Goal: Contribute content

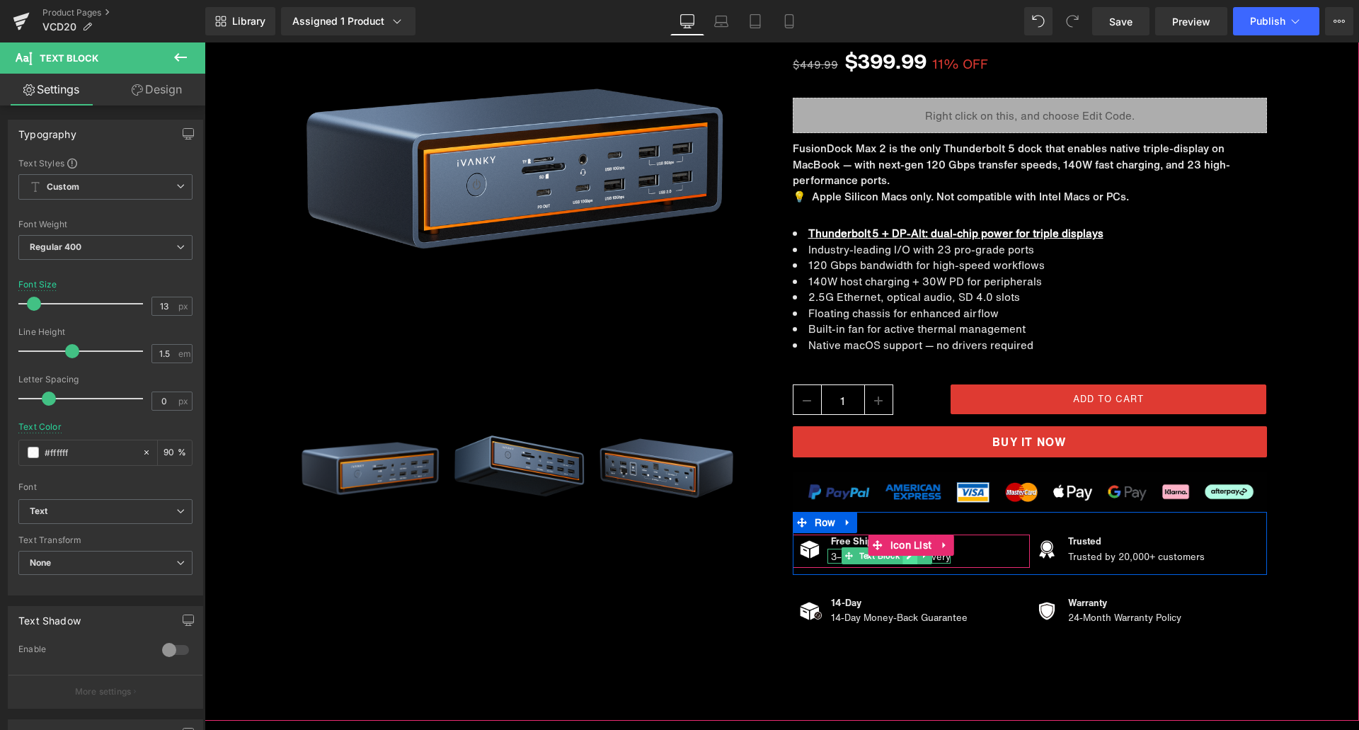
click at [906, 559] on icon at bounding box center [910, 555] width 8 height 8
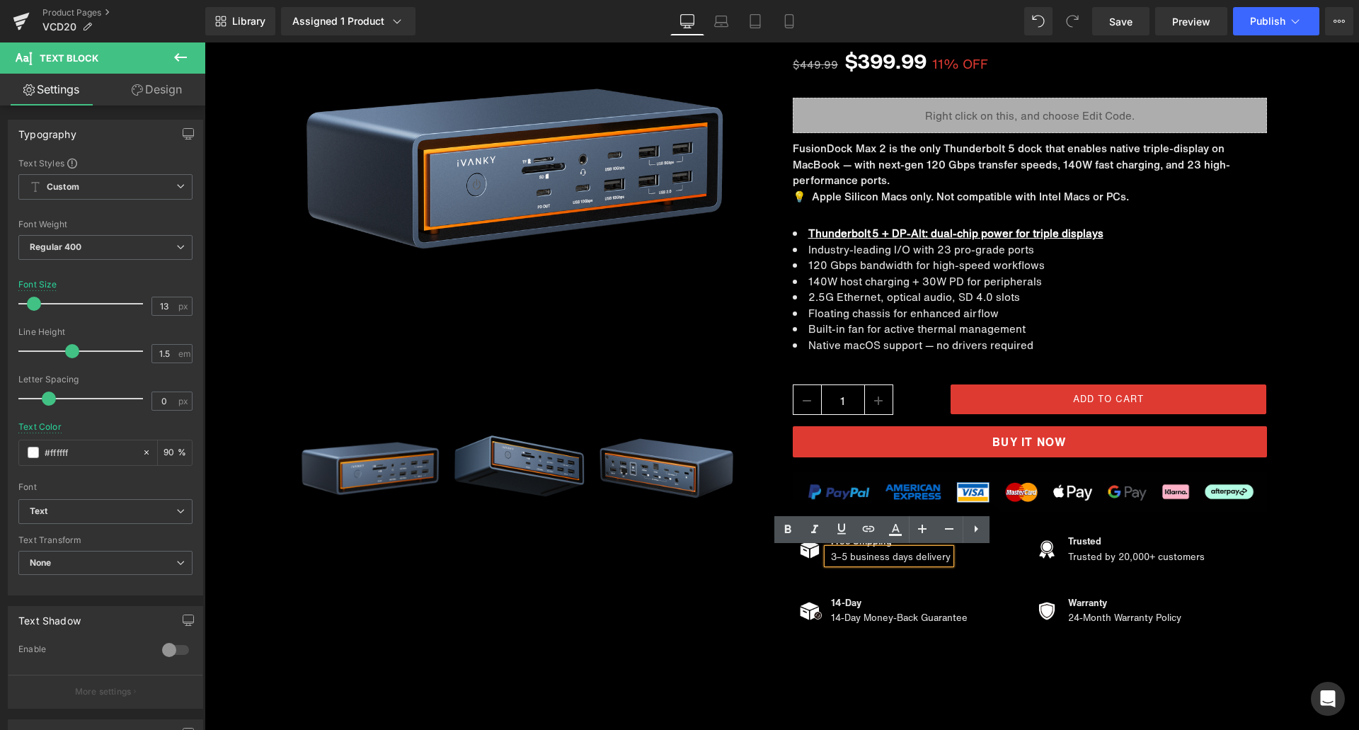
click at [885, 558] on p "3–5 business days delivery" at bounding box center [891, 557] width 120 height 14
click at [874, 557] on p "3–5 business days delivery" at bounding box center [891, 557] width 120 height 14
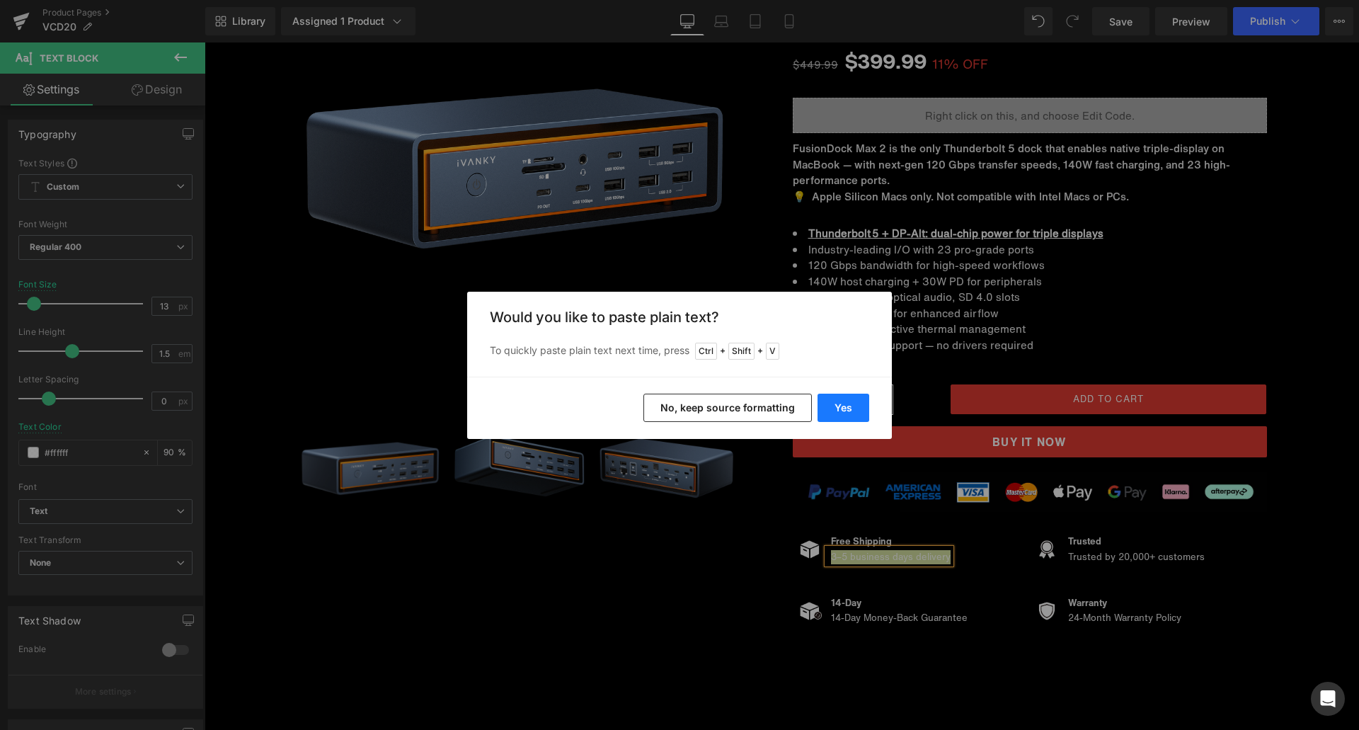
click at [838, 405] on button "Yes" at bounding box center [844, 408] width 52 height 28
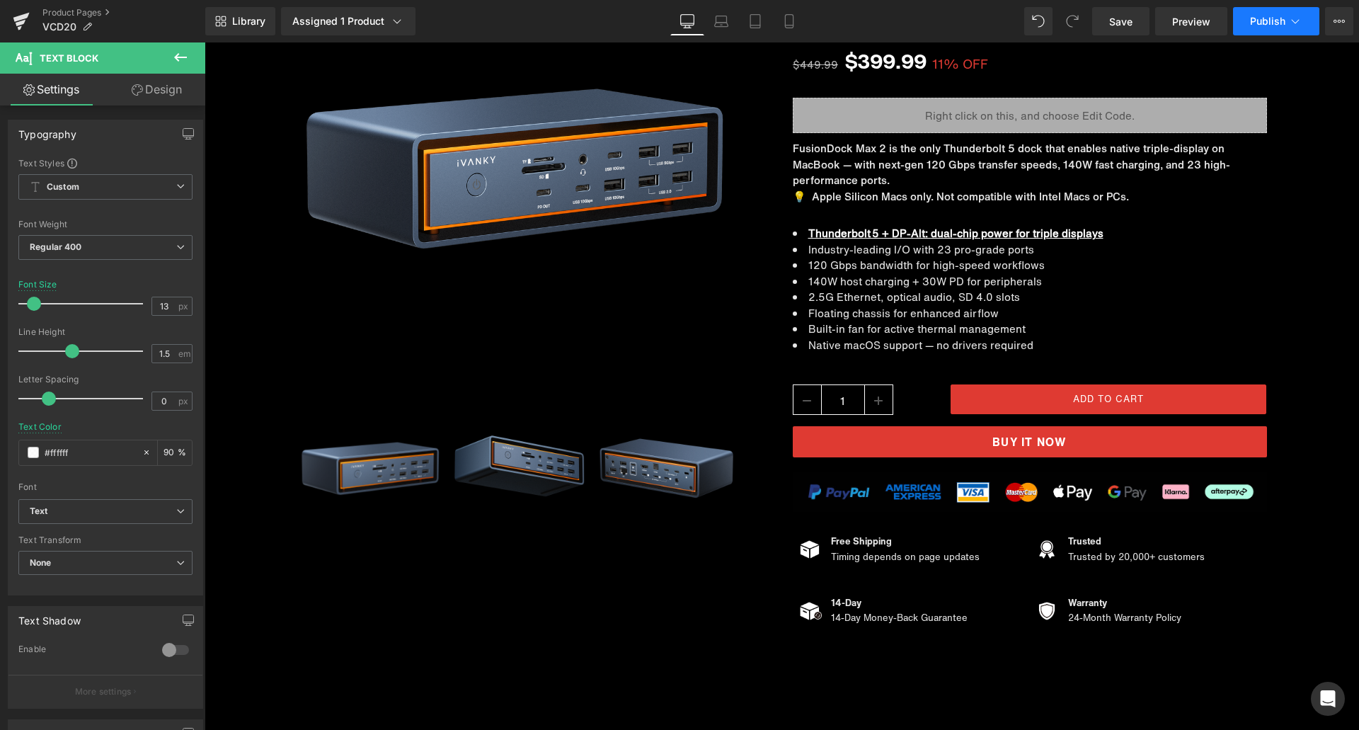
click at [1264, 24] on span "Publish" at bounding box center [1267, 21] width 35 height 11
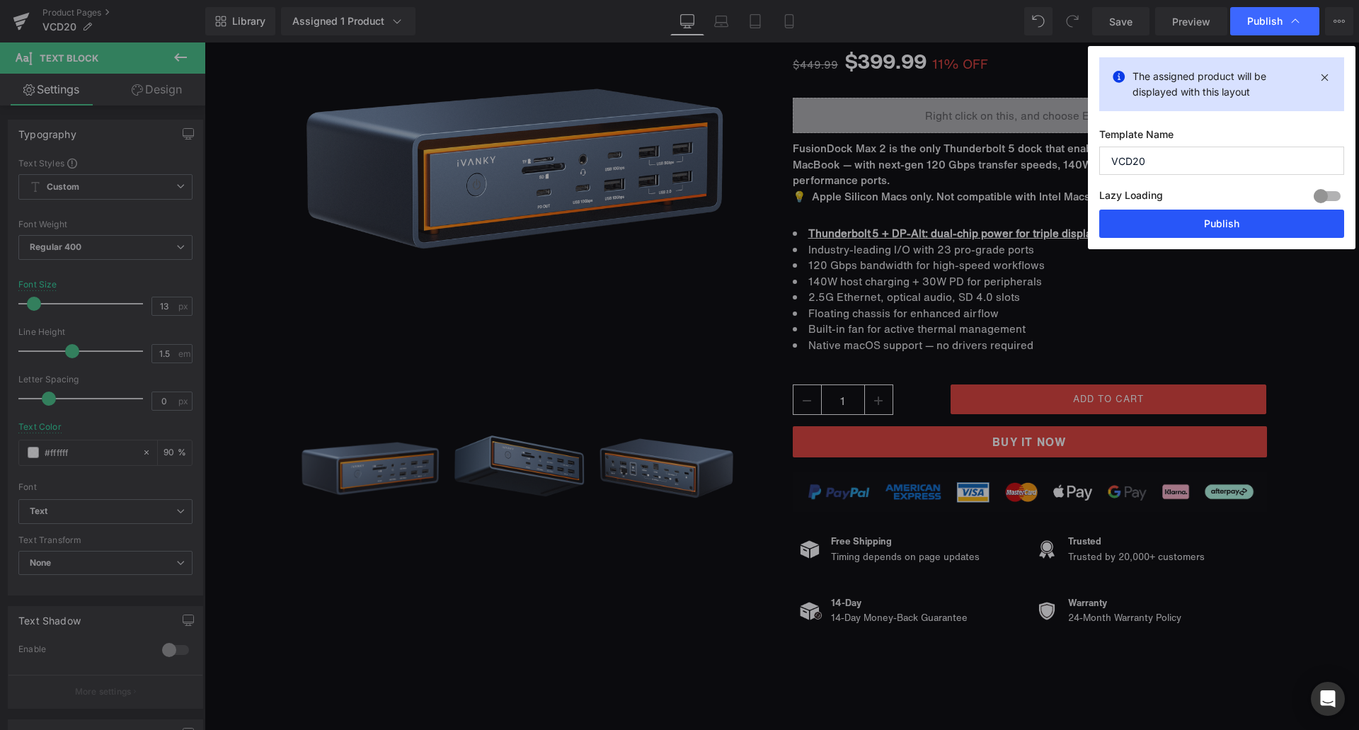
drag, startPoint x: 1204, startPoint y: 215, endPoint x: 977, endPoint y: 167, distance: 232.3
click at [1204, 215] on button "Publish" at bounding box center [1221, 224] width 245 height 28
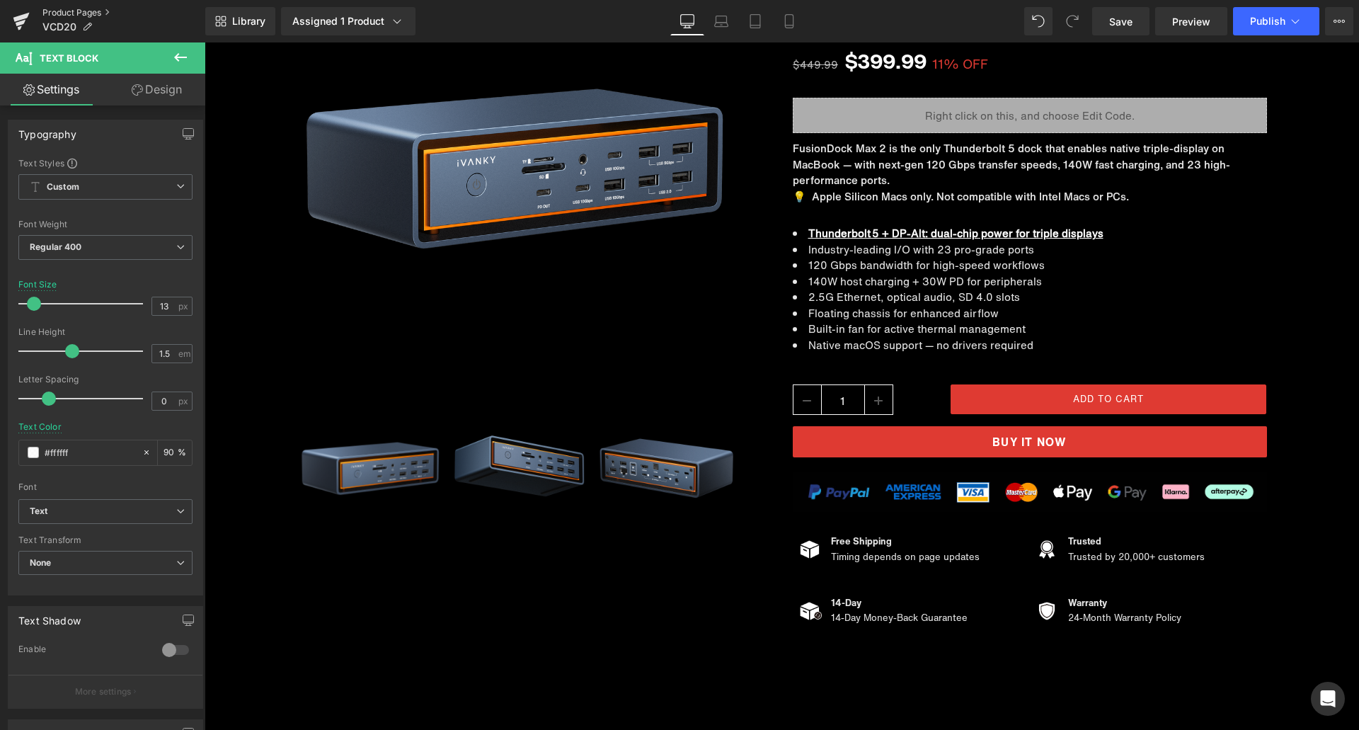
click at [83, 12] on link "Product Pages" at bounding box center [123, 12] width 163 height 11
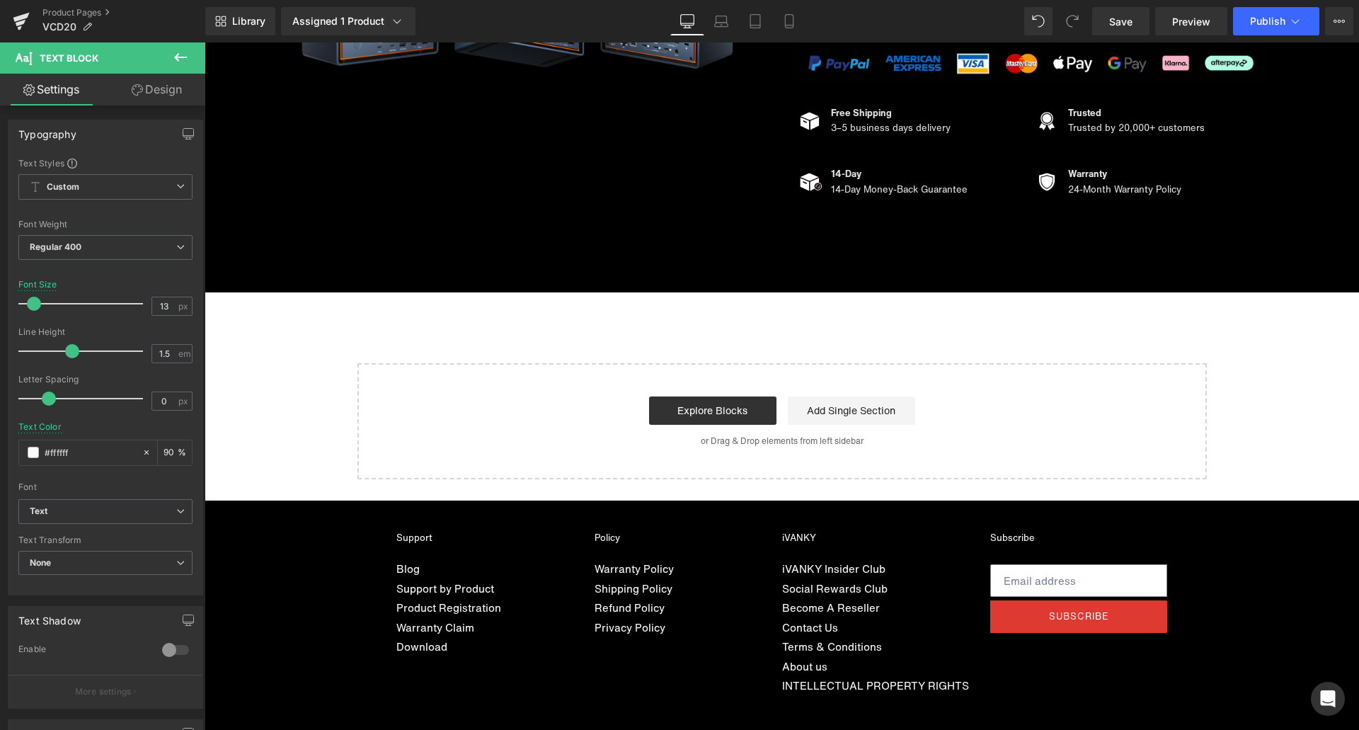
scroll to position [13437, 0]
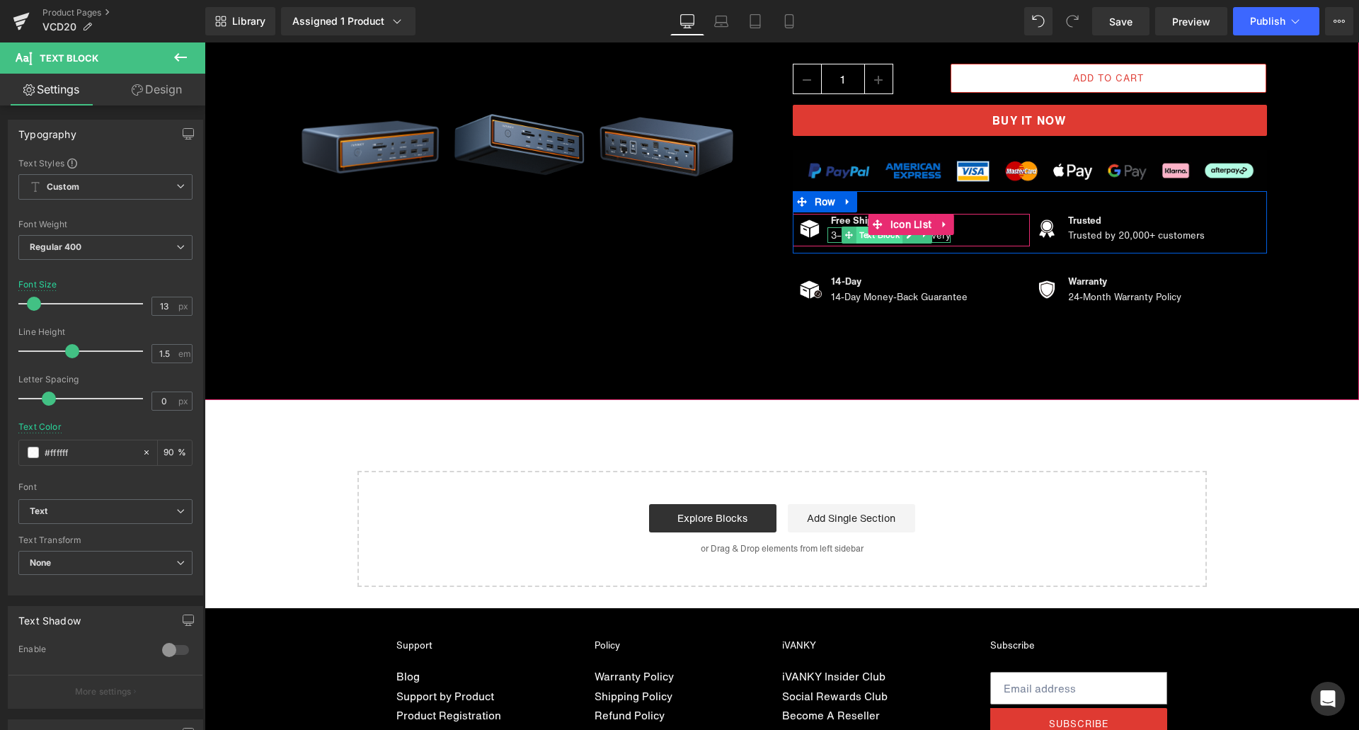
click at [857, 238] on span "Text Block" at bounding box center [880, 235] width 47 height 17
click at [904, 239] on link at bounding box center [910, 235] width 15 height 17
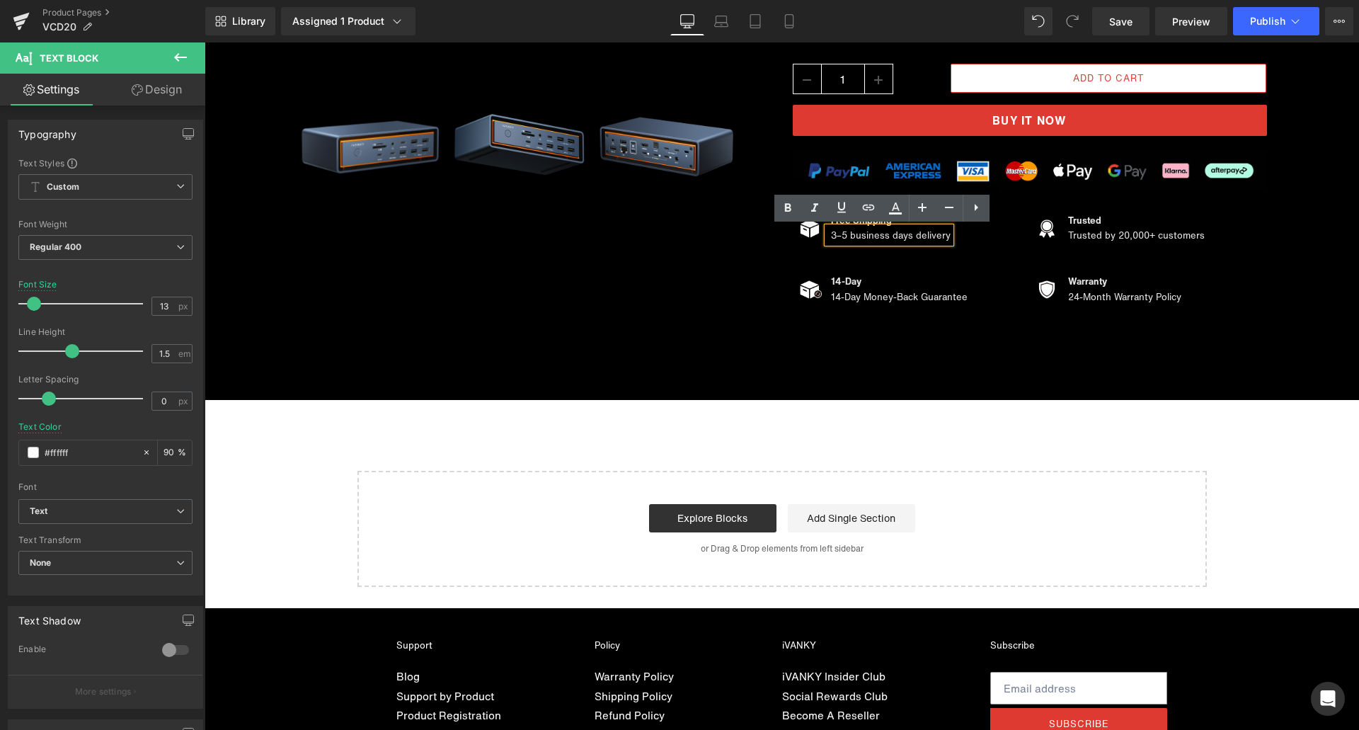
click at [875, 240] on p "3–5 business days delivery" at bounding box center [891, 236] width 120 height 14
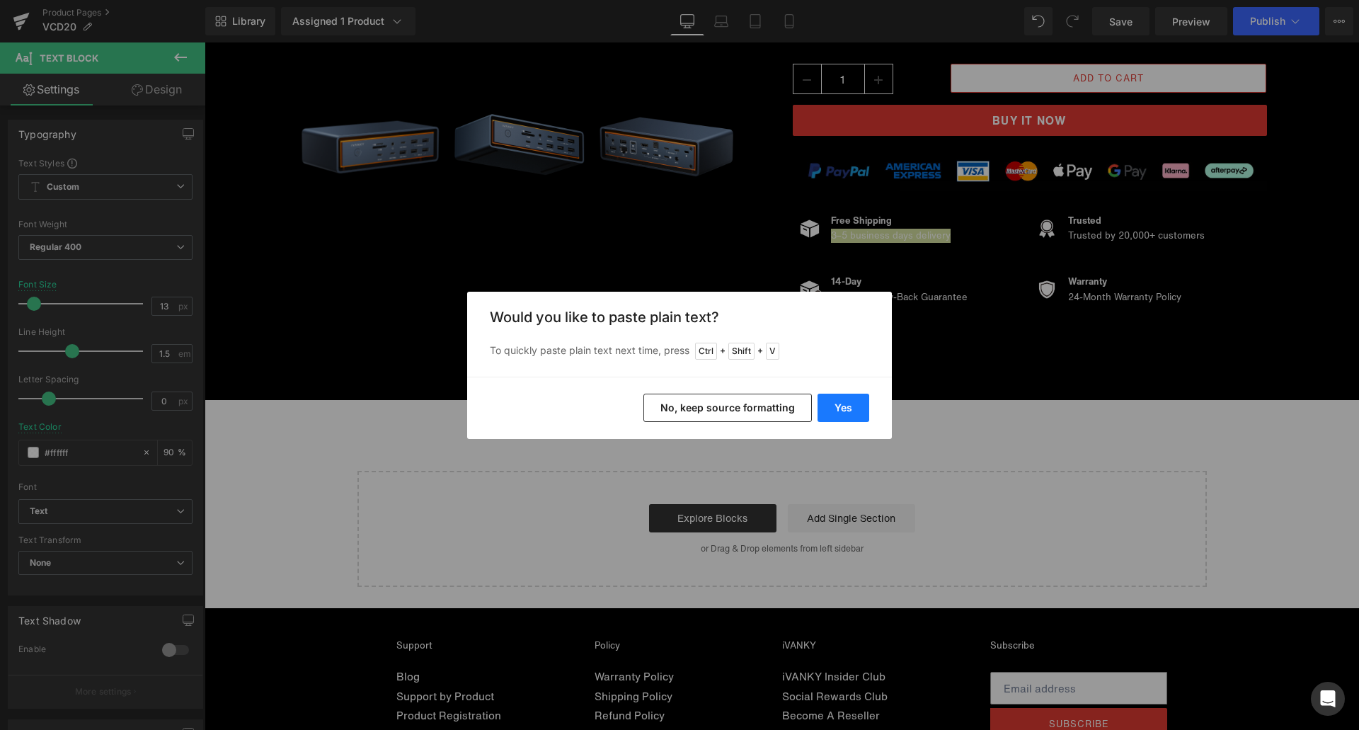
click at [844, 410] on button "Yes" at bounding box center [844, 408] width 52 height 28
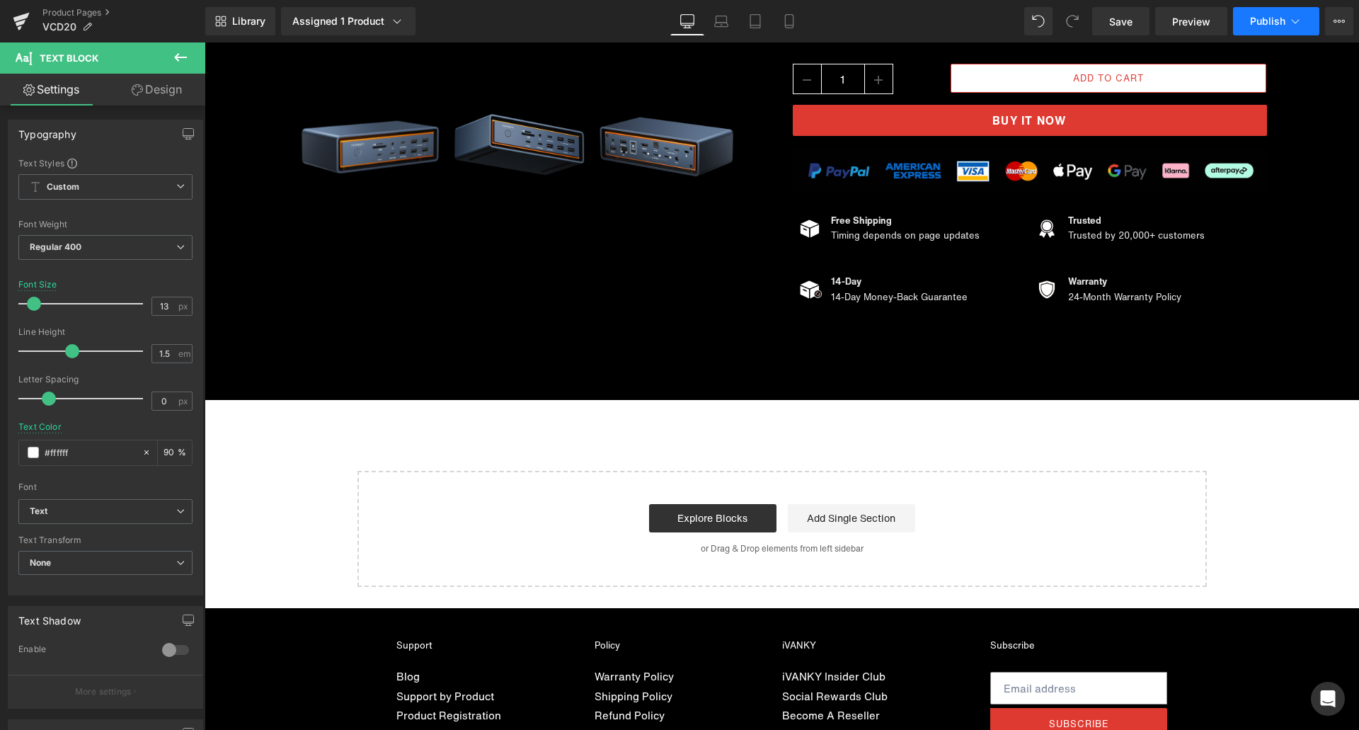
click at [1255, 28] on button "Publish" at bounding box center [1276, 21] width 86 height 28
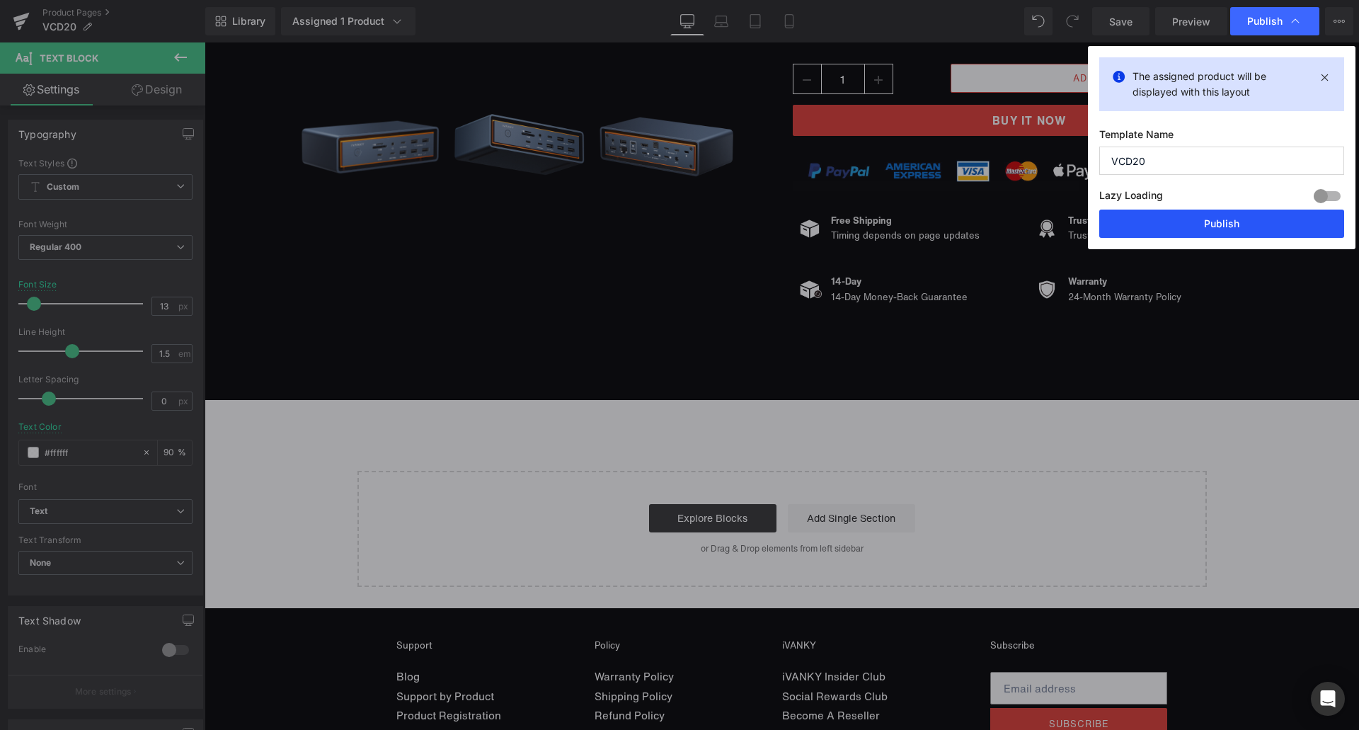
click at [1204, 222] on button "Publish" at bounding box center [1221, 224] width 245 height 28
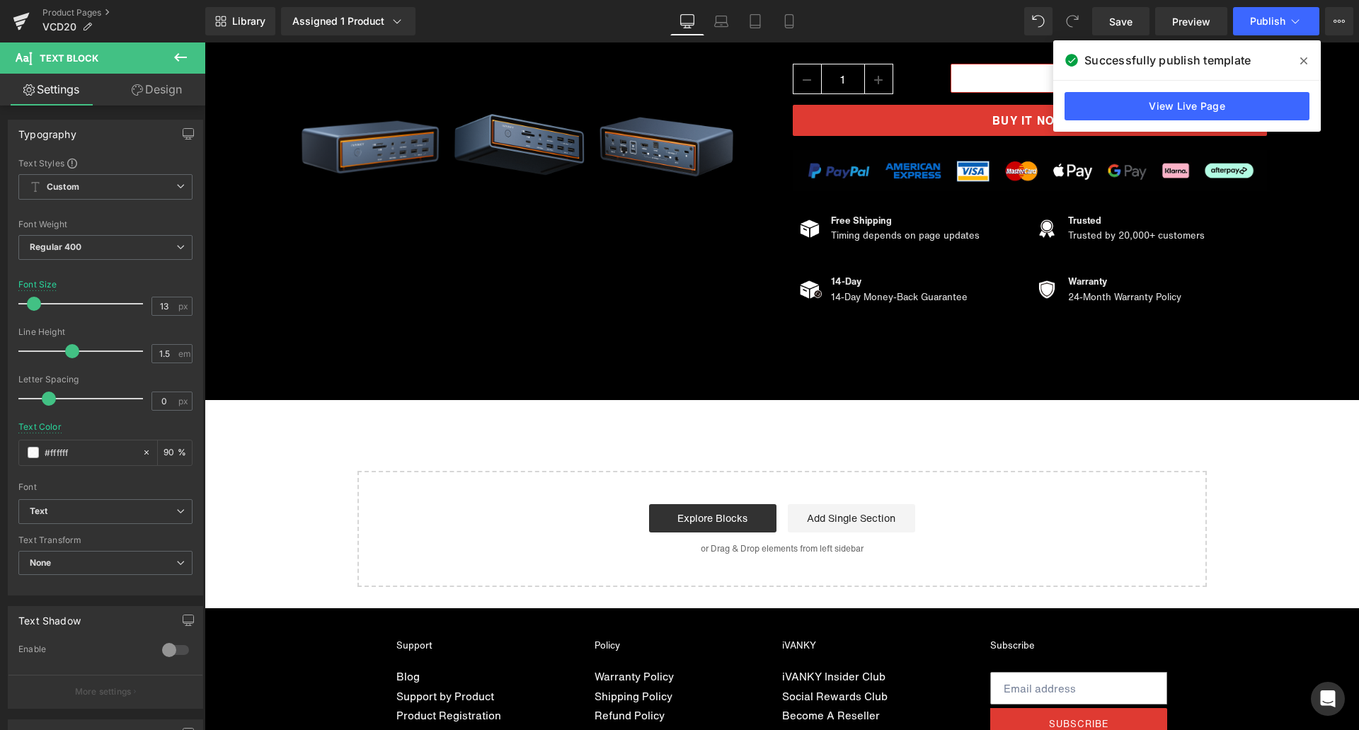
click at [1305, 62] on icon at bounding box center [1304, 60] width 7 height 7
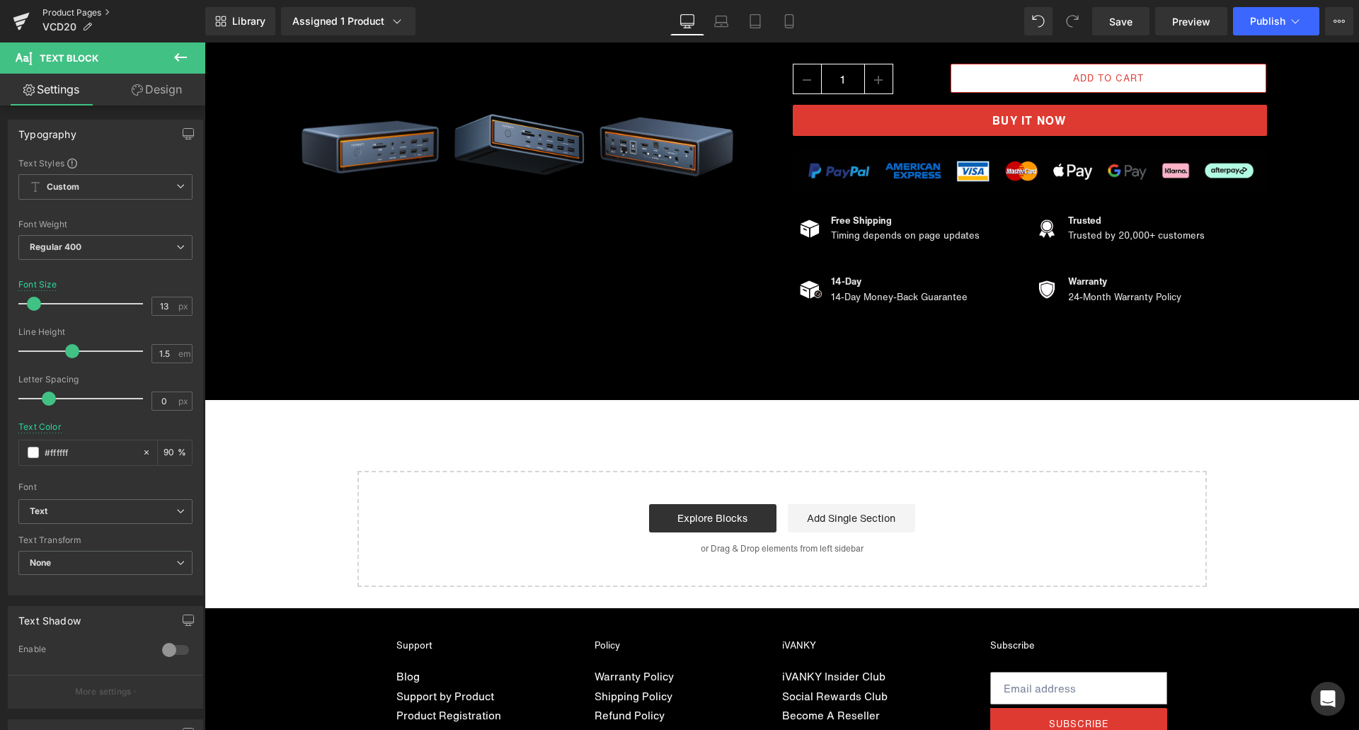
click at [84, 12] on link "Product Pages" at bounding box center [123, 12] width 163 height 11
